Goal: Check status: Check status

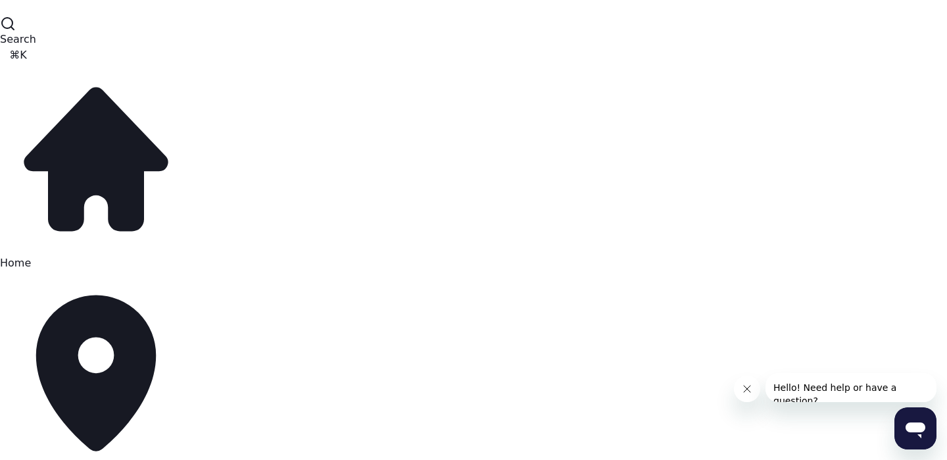
scroll to position [82, 0]
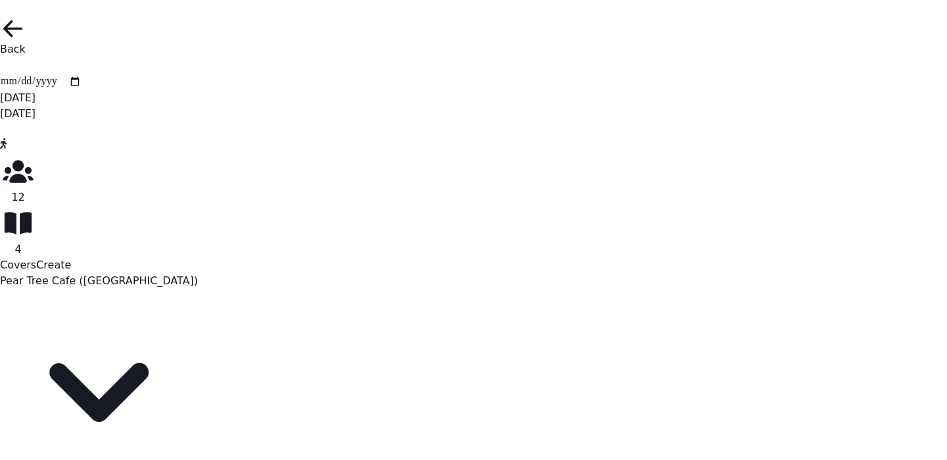
click at [0, 133] on button "button" at bounding box center [0, 133] width 0 height 0
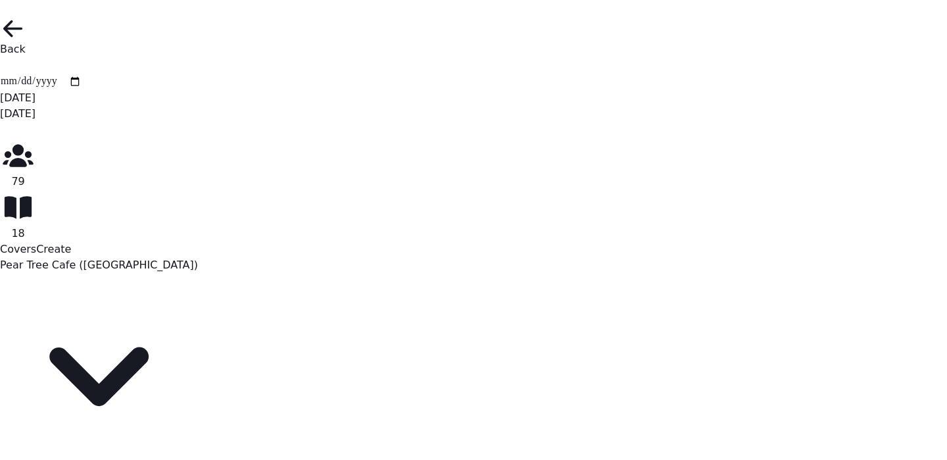
scroll to position [13, 0]
click at [0, 133] on button "button" at bounding box center [0, 133] width 0 height 0
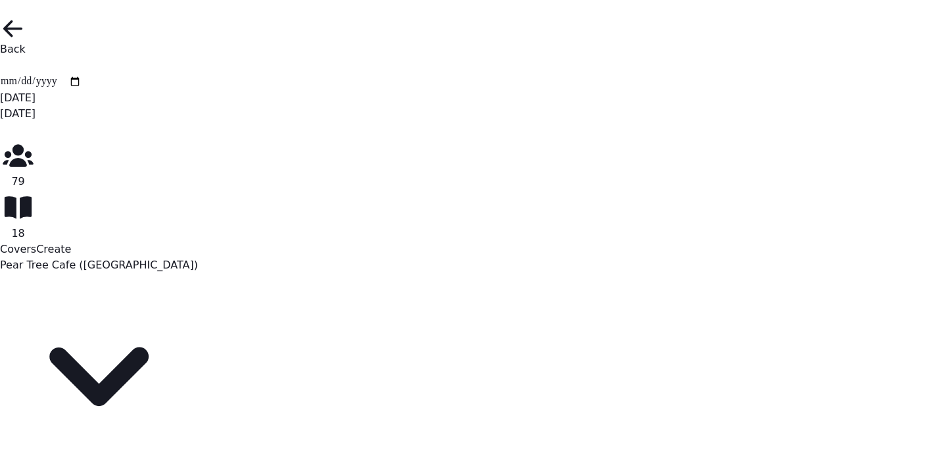
click at [0, 133] on button "button" at bounding box center [0, 133] width 0 height 0
click at [0, 68] on icon "button" at bounding box center [0, 68] width 0 height 0
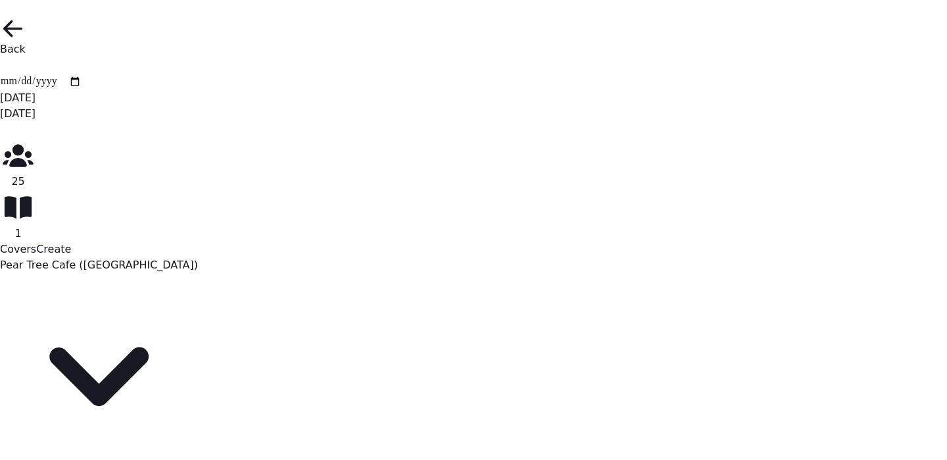
click at [0, 68] on icon "button" at bounding box center [0, 68] width 0 height 0
type input "**********"
